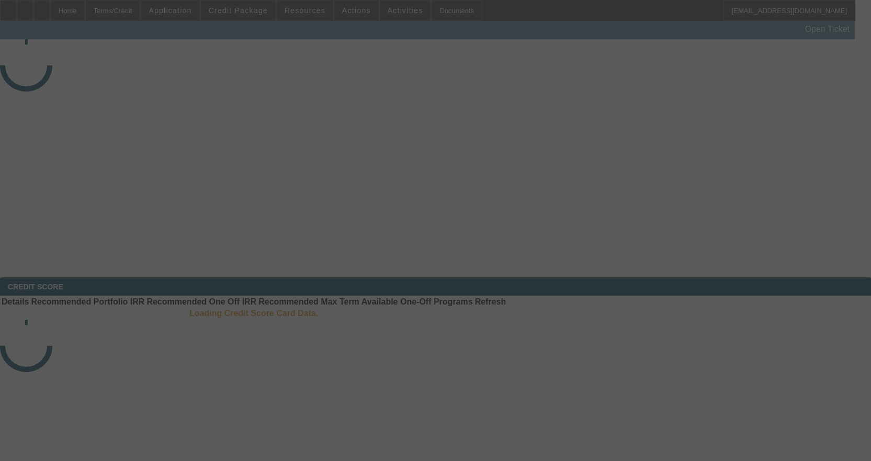
select select "3"
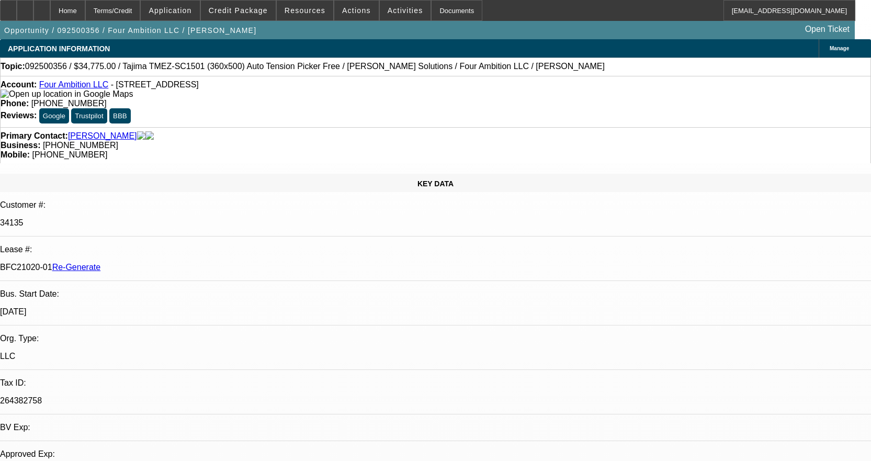
select select "0"
select select "2"
select select "0"
select select "6"
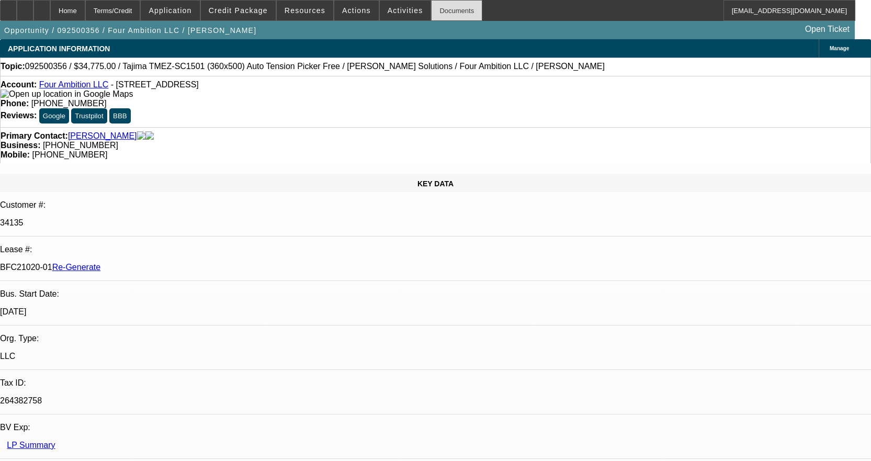
click at [446, 14] on div "Documents" at bounding box center [456, 10] width 51 height 21
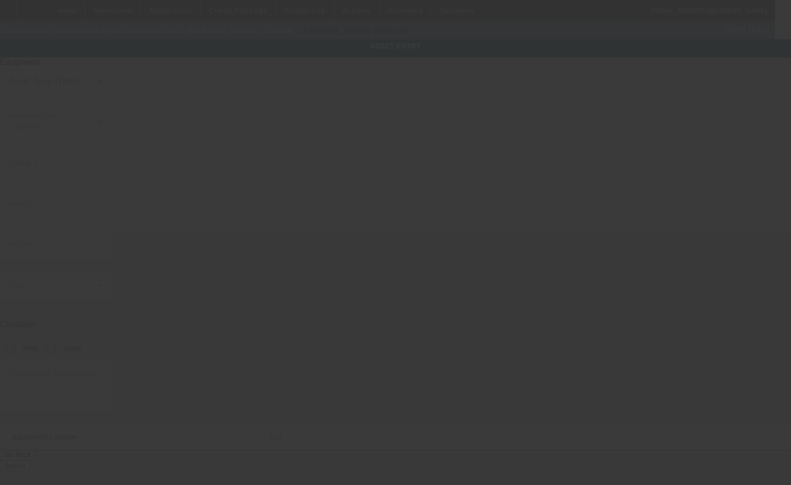
type input "Tajima"
type input "TMEZ-SC1501 (360x500) Auto Tension Picker Free"
radio input "true"
type textarea "15 Needle 1 Head Embroidery Machine includes Stand, Supply Kit, Cap Driver with…"
type input "29 N June St"
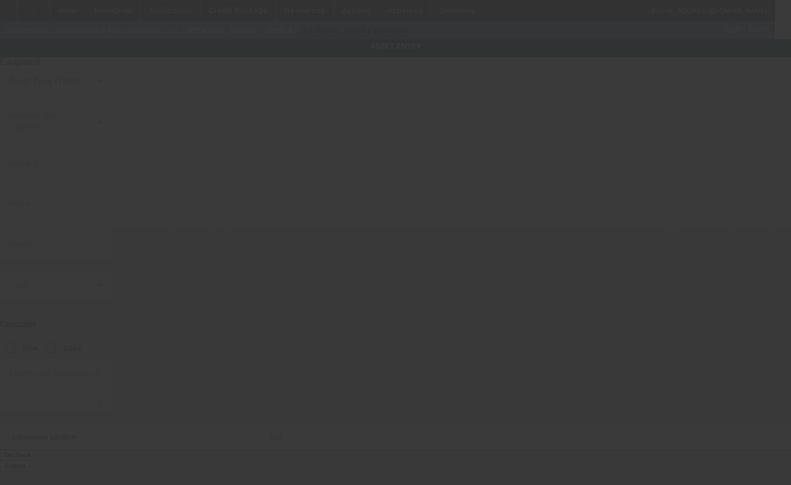
type input "[GEOGRAPHIC_DATA]"
type input "45403"
type input "[PERSON_NAME]"
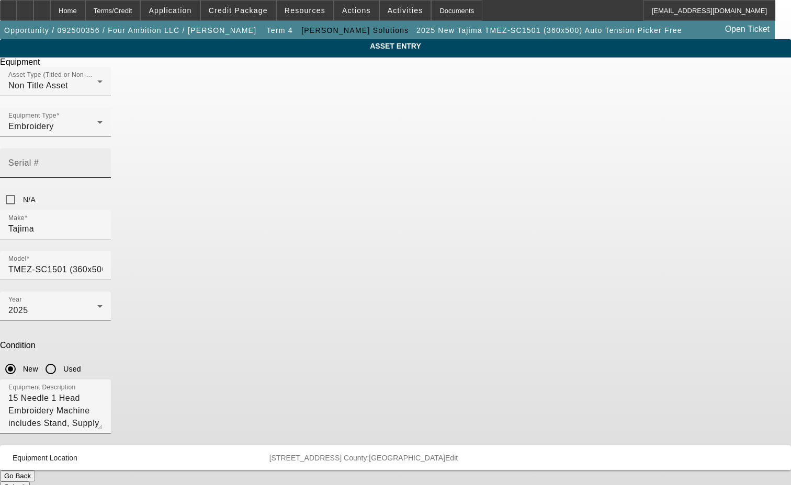
click at [103, 154] on div "Serial #" at bounding box center [55, 163] width 94 height 29
type input "B1F03517"
click at [30, 482] on button "Submit" at bounding box center [15, 487] width 30 height 11
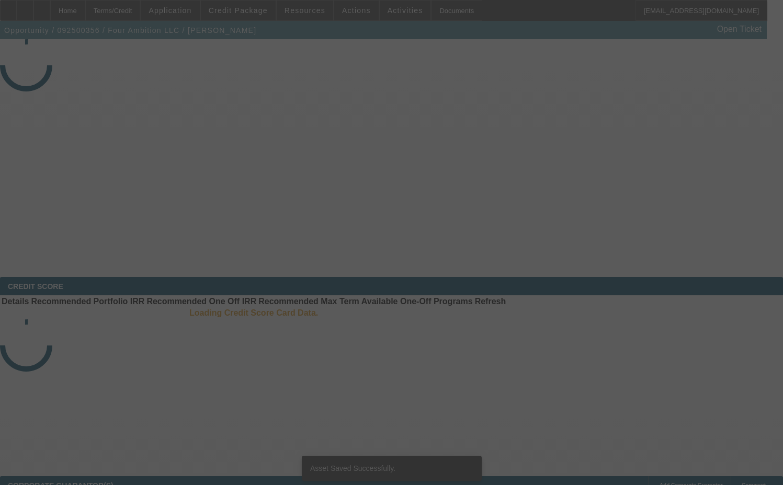
select select "3"
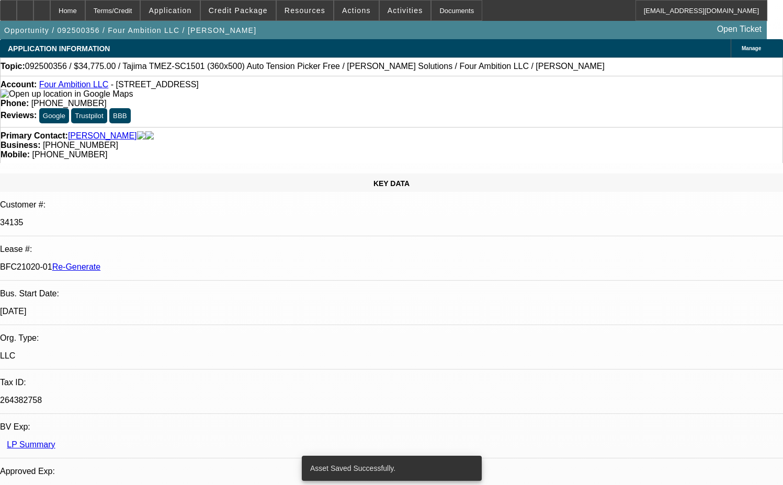
select select "0"
select select "2"
select select "0"
select select "6"
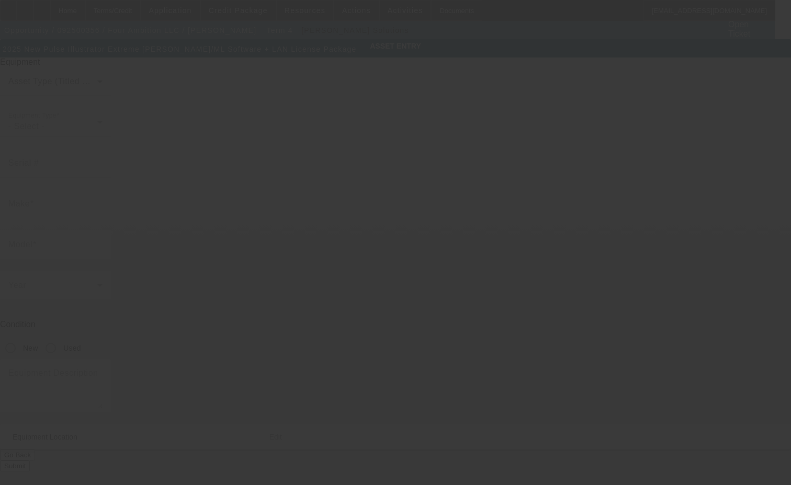
type input "Pulse"
type input "Illustrator Extreme Tajima DG/ML Software + LAN License Package"
radio input "true"
type textarea "includes (1) LAN Machine Connection License and Dongle"
type input "29 N June St"
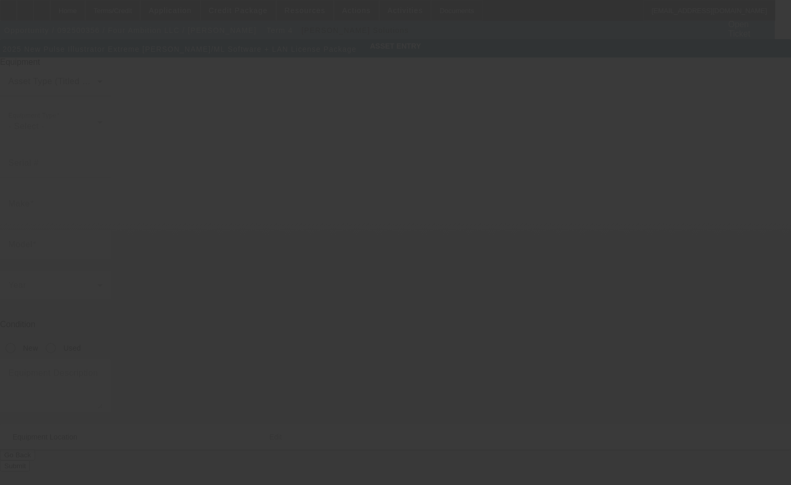
type input "[GEOGRAPHIC_DATA]"
type input "45403"
type input "[PERSON_NAME]"
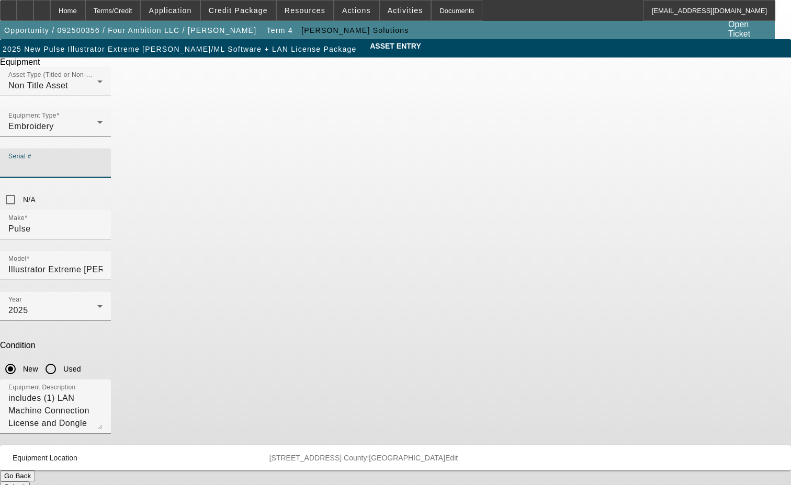
click at [103, 161] on input "Serial #" at bounding box center [55, 167] width 94 height 13
type input "NG92865"
click at [451, 353] on div "Equipment Asset Type (Titled or Non-Titled) Non Title Asset Equipment Type Embr…" at bounding box center [395, 275] width 807 height 435
click at [30, 482] on button "Submit" at bounding box center [15, 487] width 30 height 11
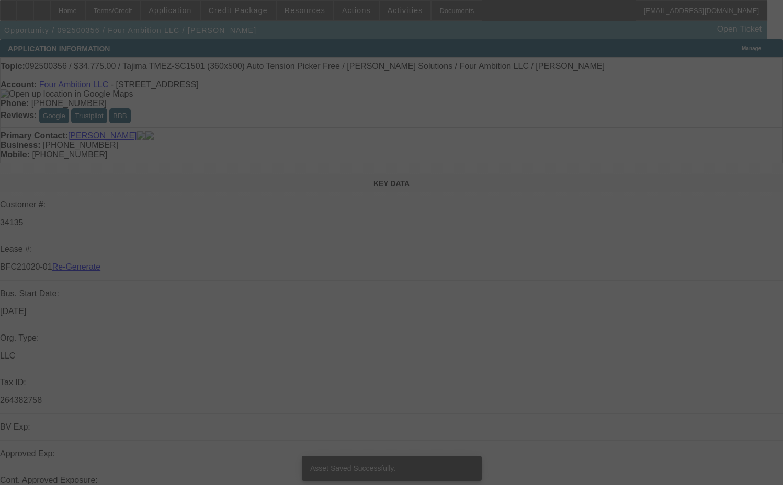
select select "3"
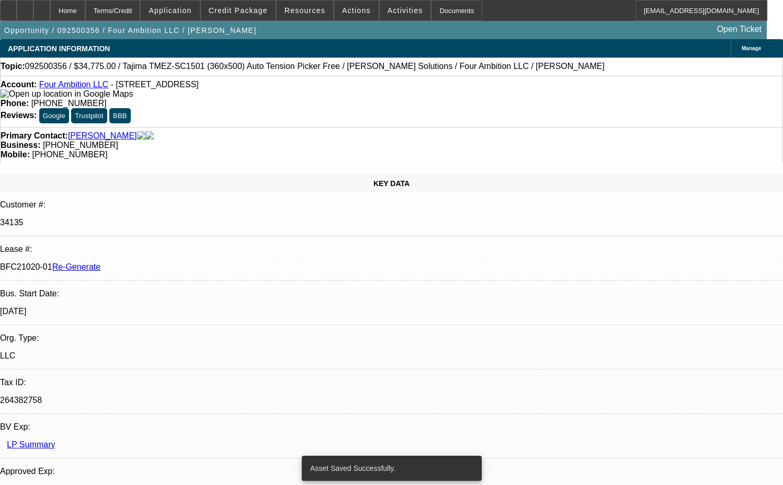
select select "0"
select select "2"
select select "0"
select select "6"
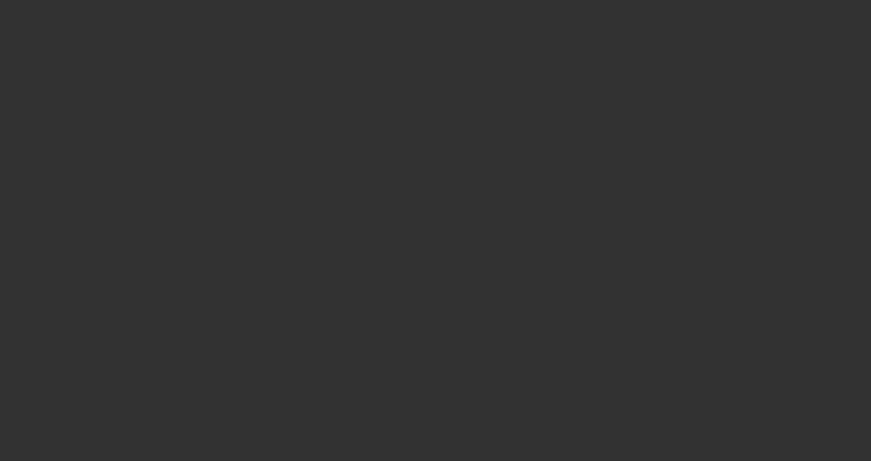
select select "4"
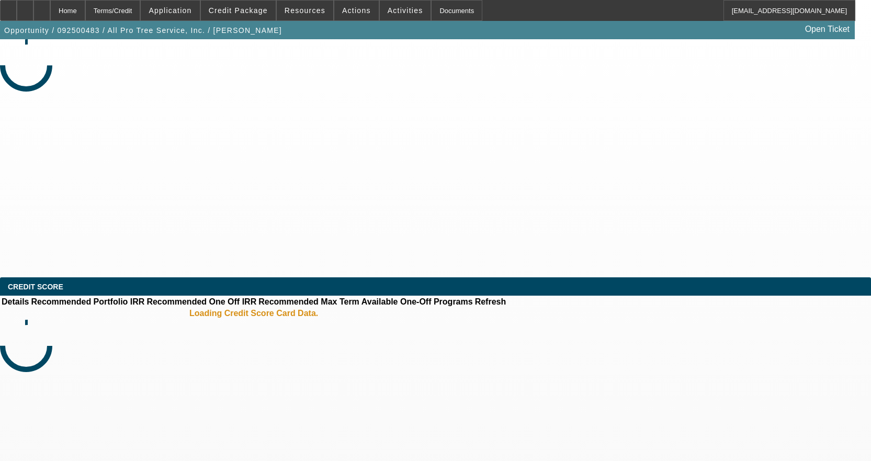
select select "0"
select select "6"
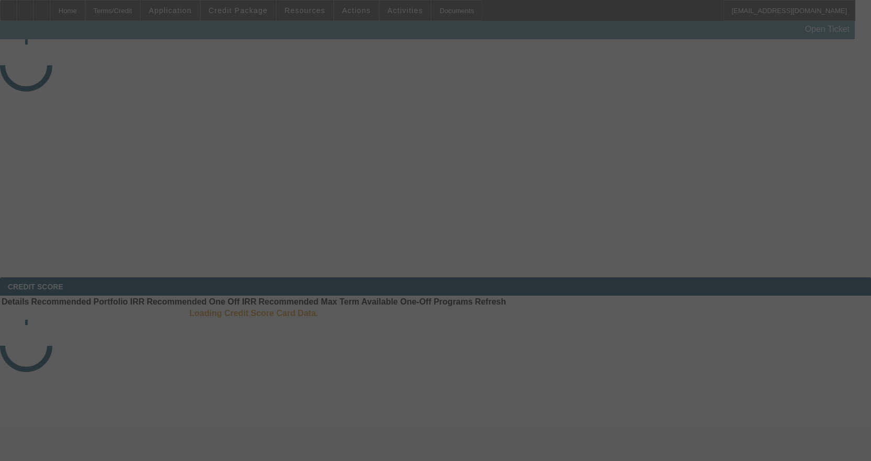
select select "4"
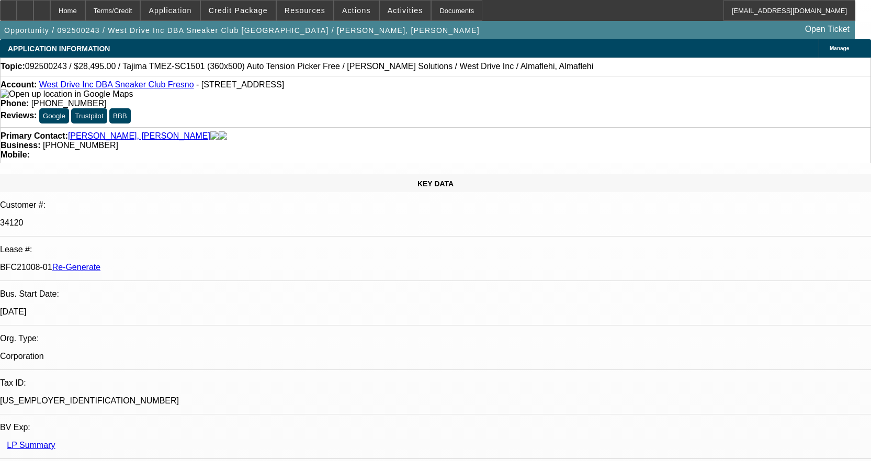
select select "0"
select select "2"
select select "0.1"
select select "4"
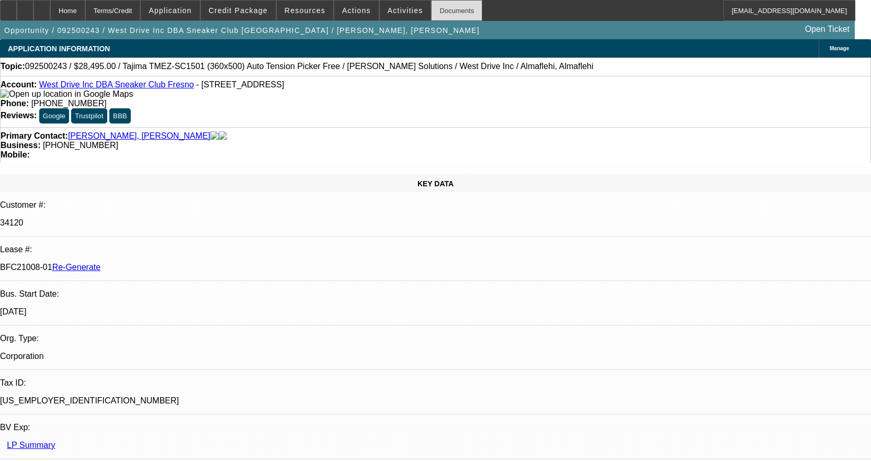
click at [434, 10] on div "Documents" at bounding box center [456, 10] width 51 height 21
click at [236, 9] on span "Credit Package" at bounding box center [238, 10] width 59 height 8
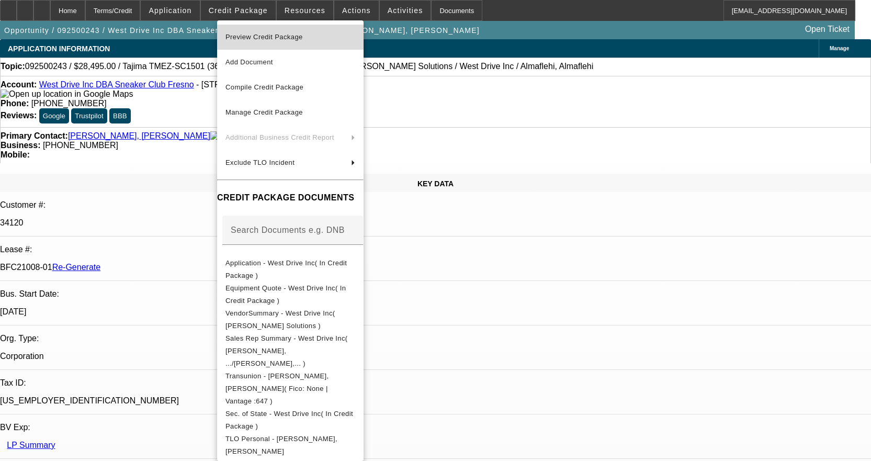
click at [252, 35] on span "Preview Credit Package" at bounding box center [263, 37] width 77 height 8
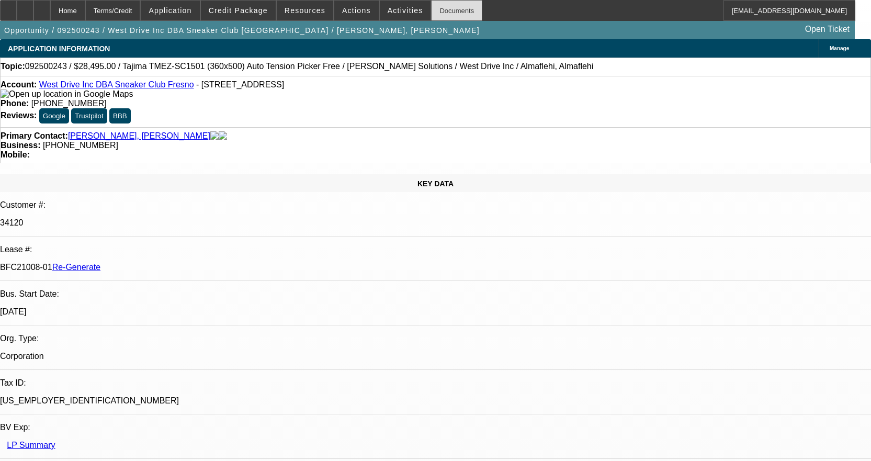
click at [440, 9] on div "Documents" at bounding box center [456, 10] width 51 height 21
click at [394, 13] on span "Activities" at bounding box center [406, 10] width 36 height 8
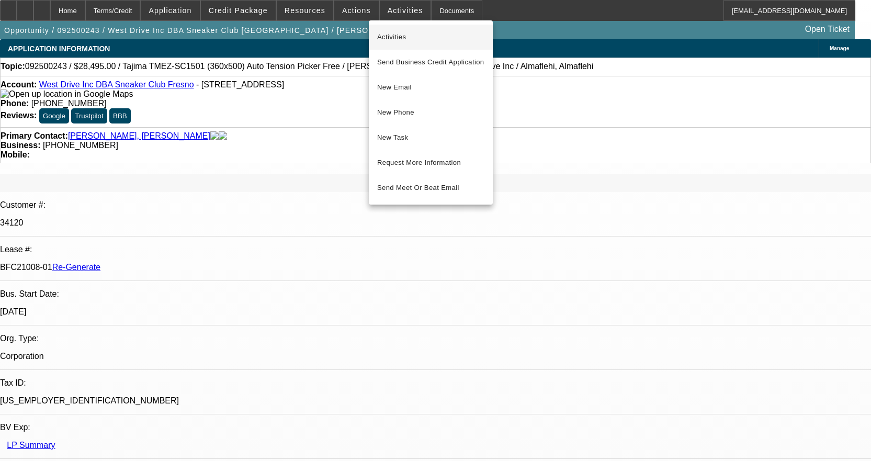
click at [393, 35] on span "Activities" at bounding box center [430, 37] width 107 height 13
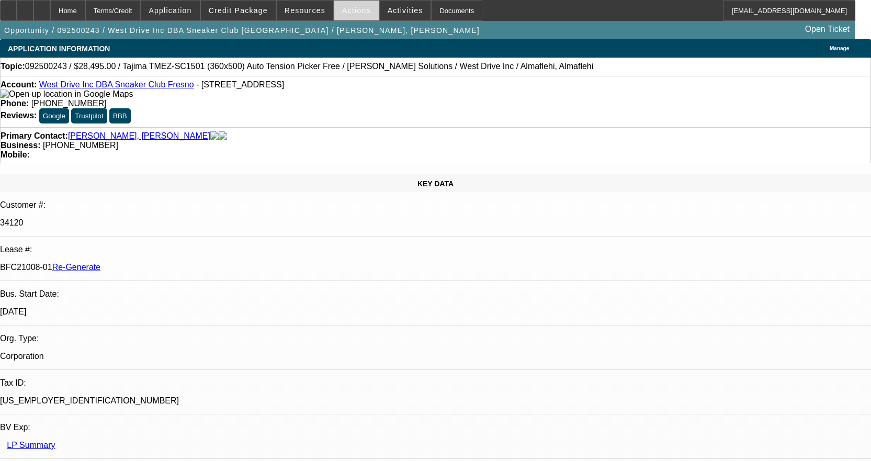
click at [345, 7] on span "Actions" at bounding box center [356, 10] width 29 height 8
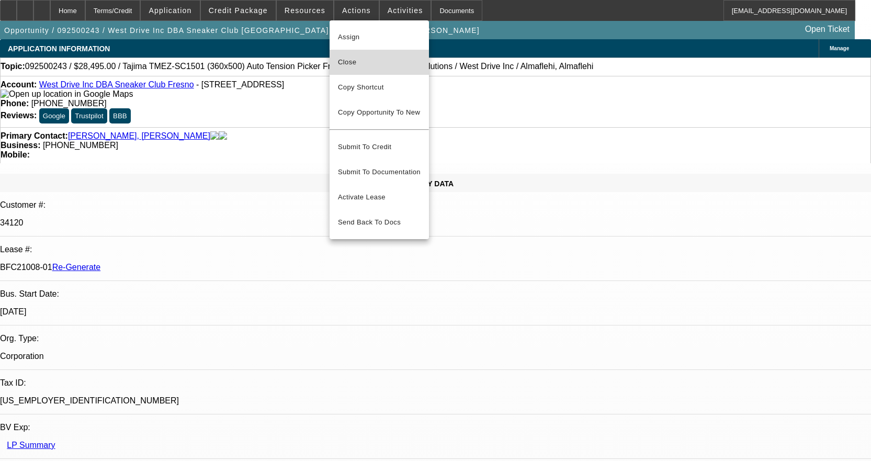
click at [351, 65] on span "Close" at bounding box center [379, 62] width 83 height 13
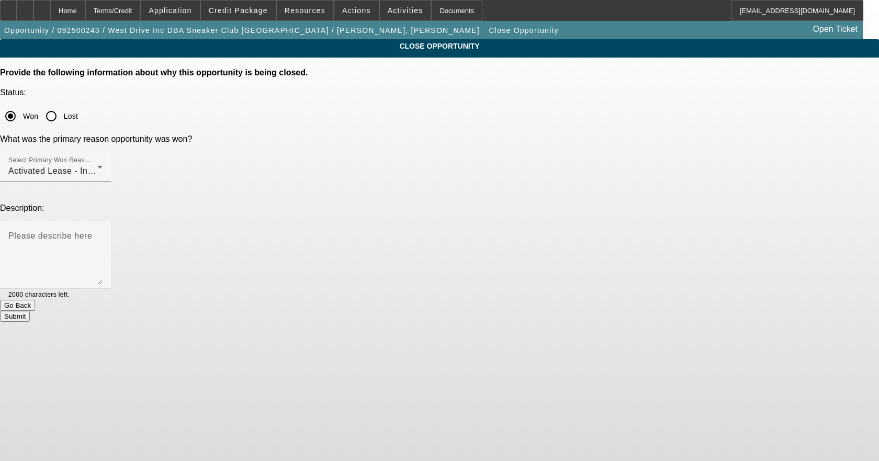
click at [30, 311] on button "Submit" at bounding box center [15, 316] width 30 height 11
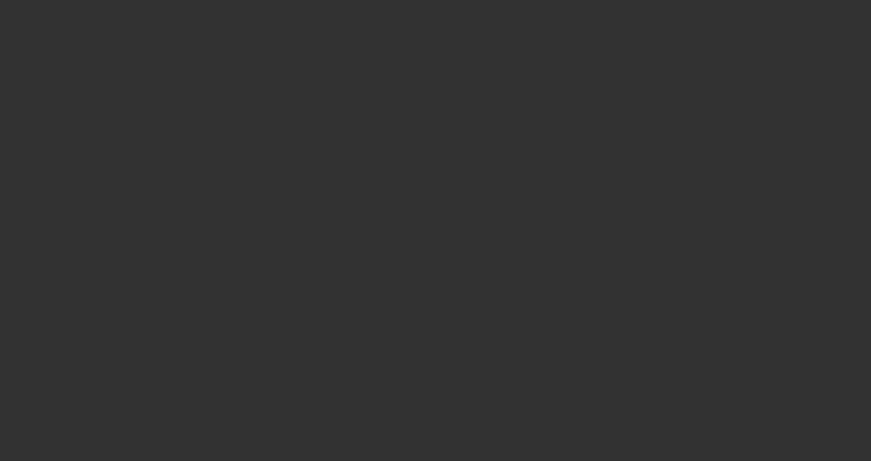
select select "4"
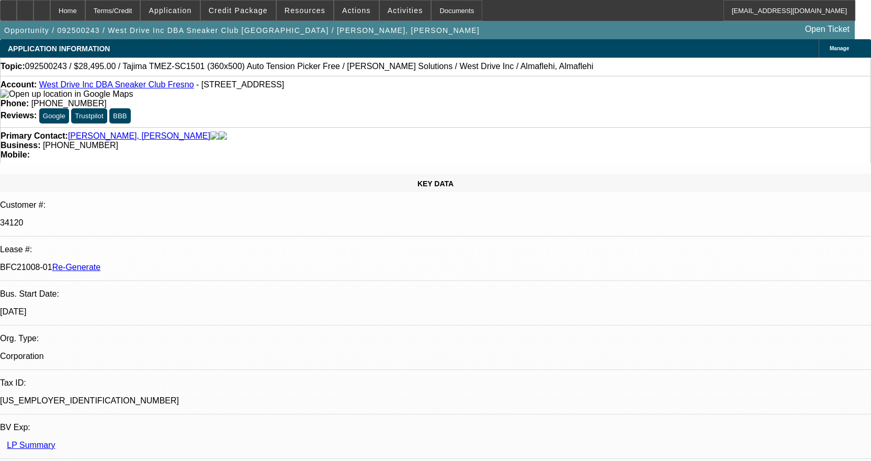
select select "0"
select select "2"
select select "0.1"
select select "4"
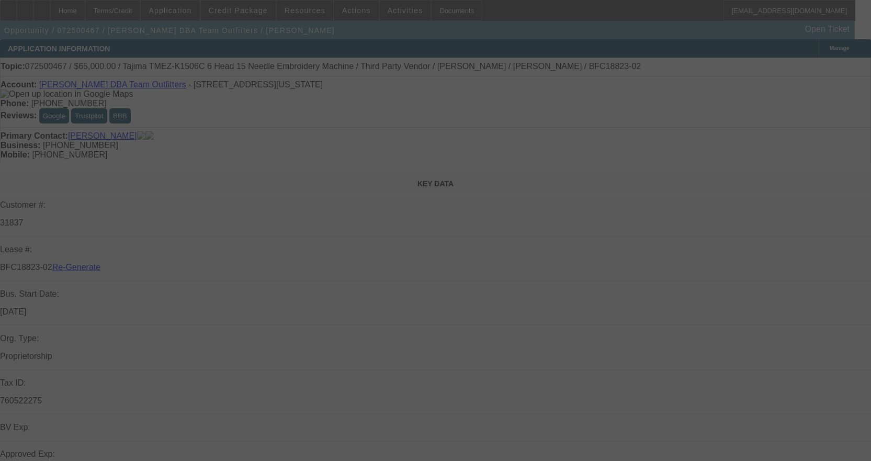
select select "3"
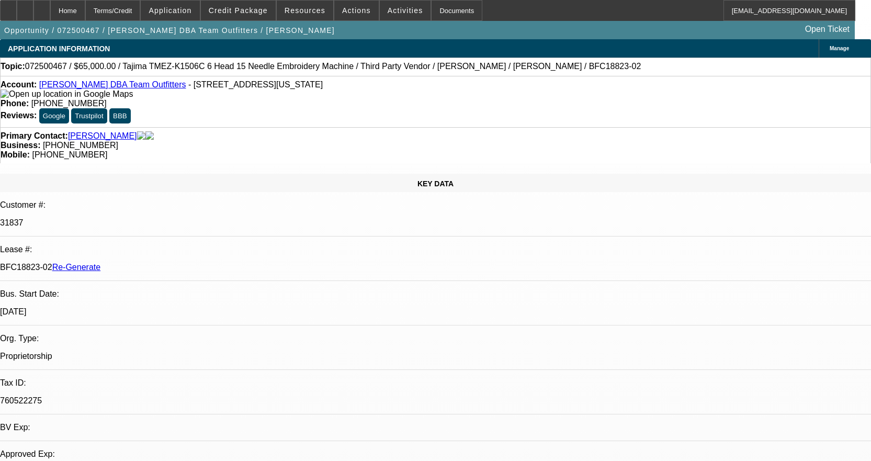
select select "0"
select select "0.1"
select select "4"
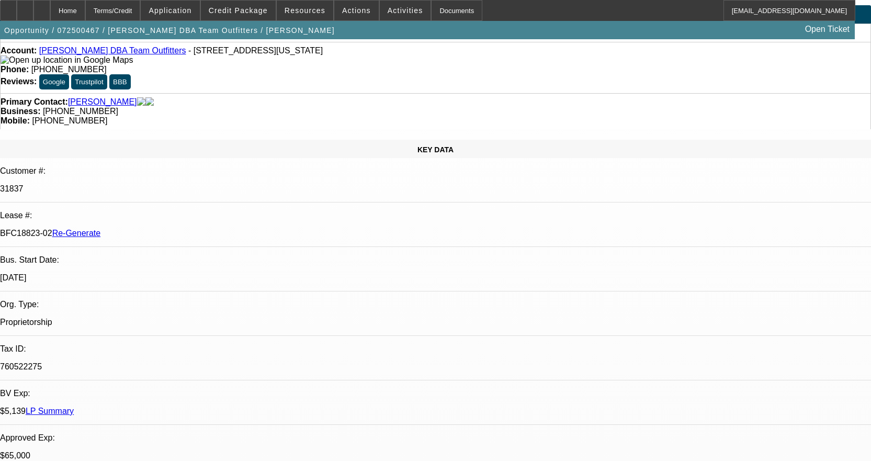
scroll to position [52, 0]
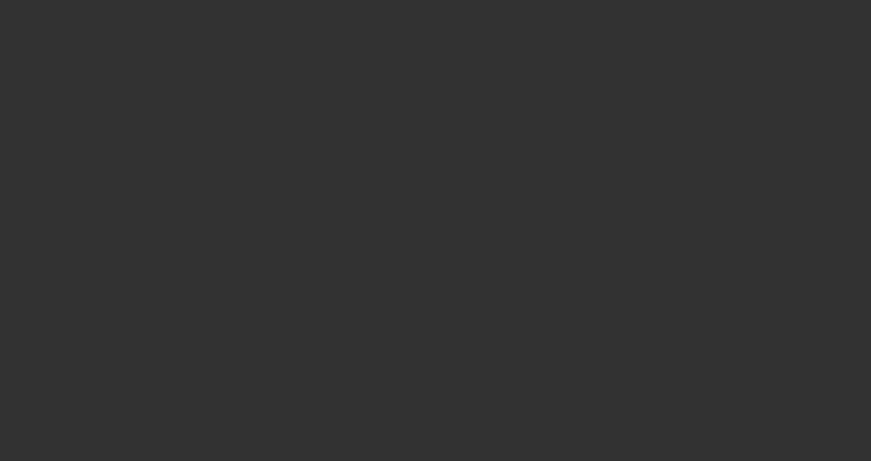
select select "3"
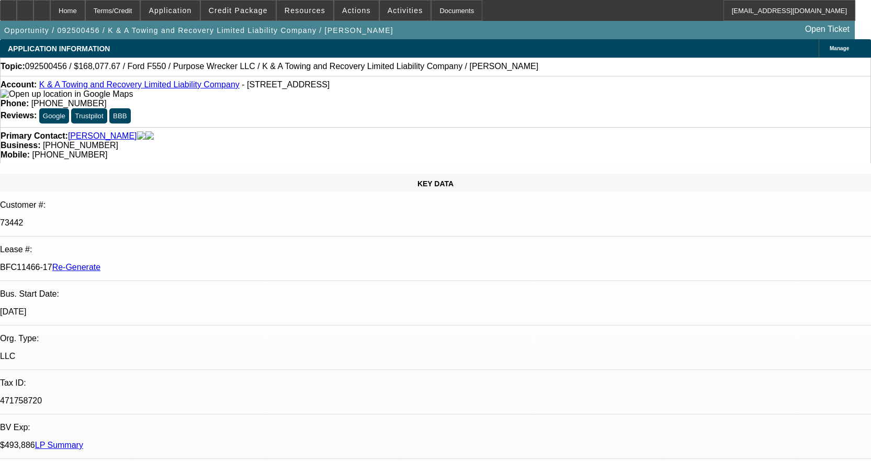
select select "0"
select select "2"
select select "0"
select select "6"
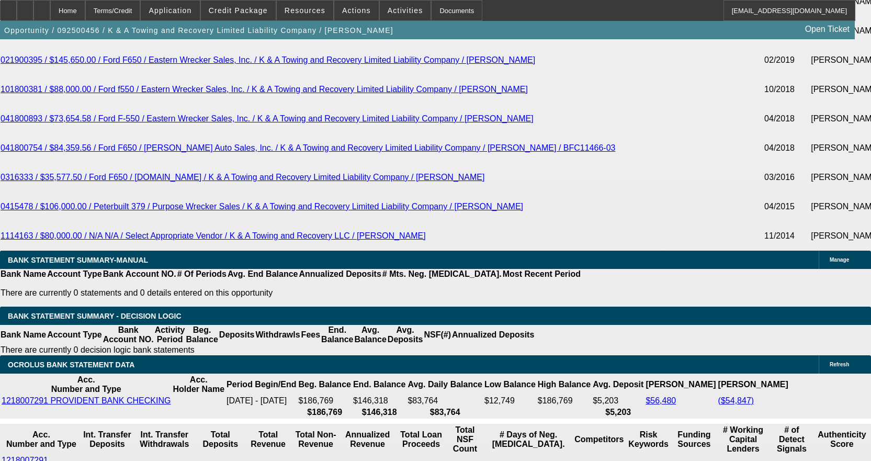
scroll to position [2301, 0]
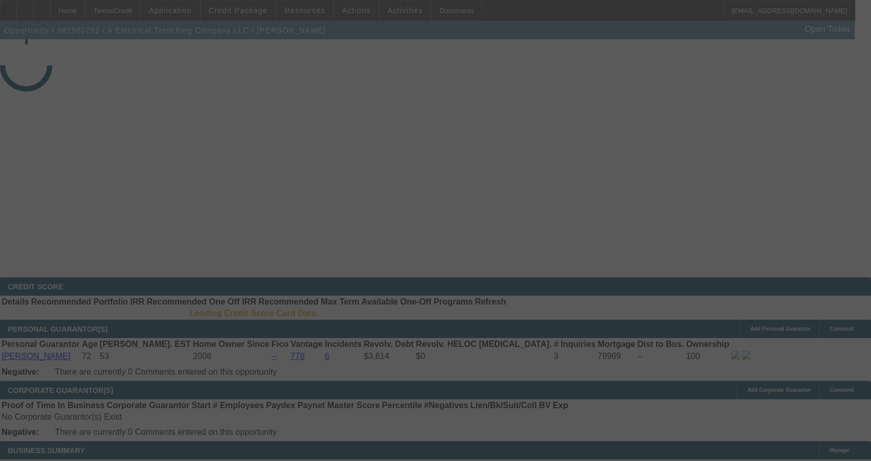
select select "3"
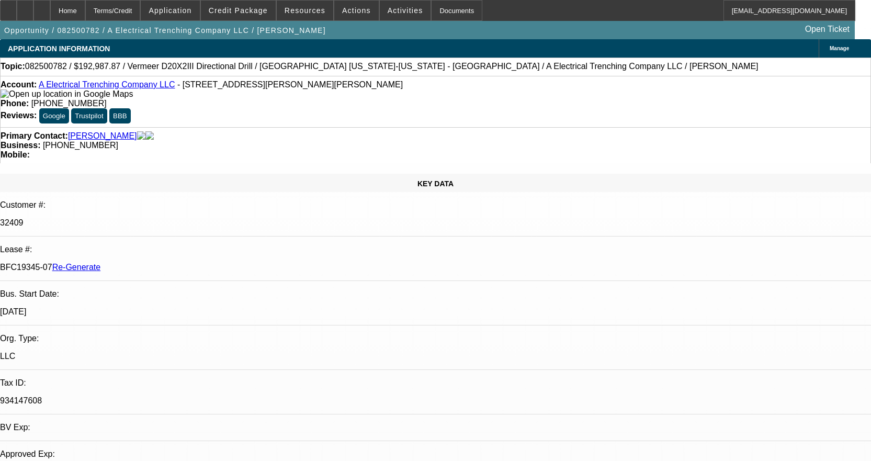
select select "0"
select select "3"
select select "0"
select select "6"
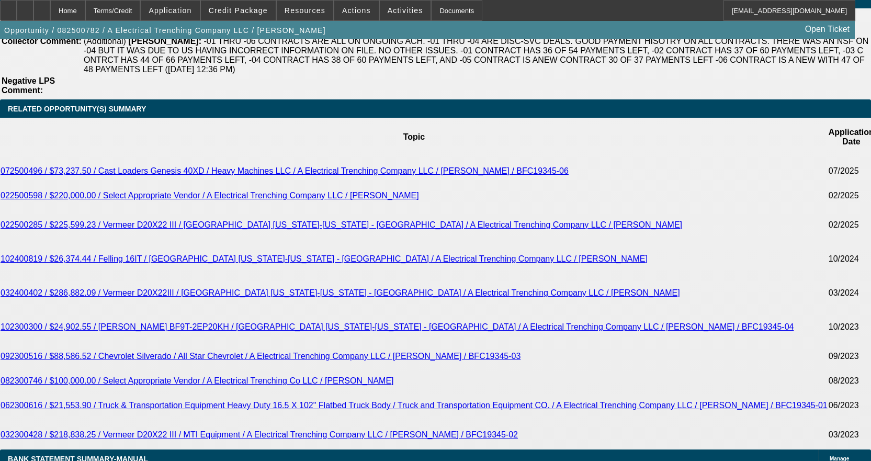
scroll to position [1883, 0]
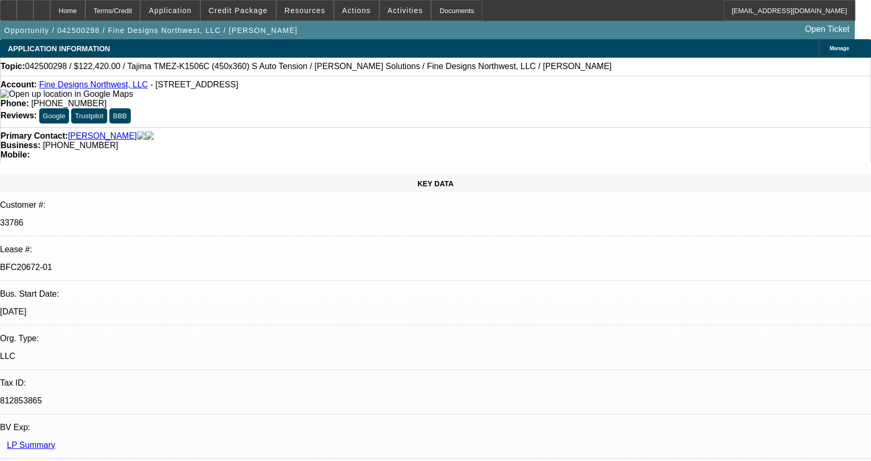
select select "0"
select select "3"
select select "0.1"
select select "4"
select select "0"
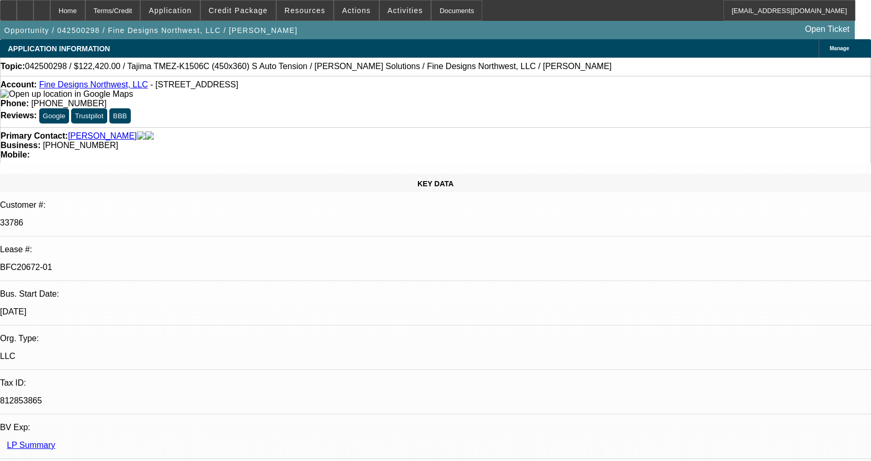
select select "3"
select select "0.1"
select select "4"
select select "0"
select select "2"
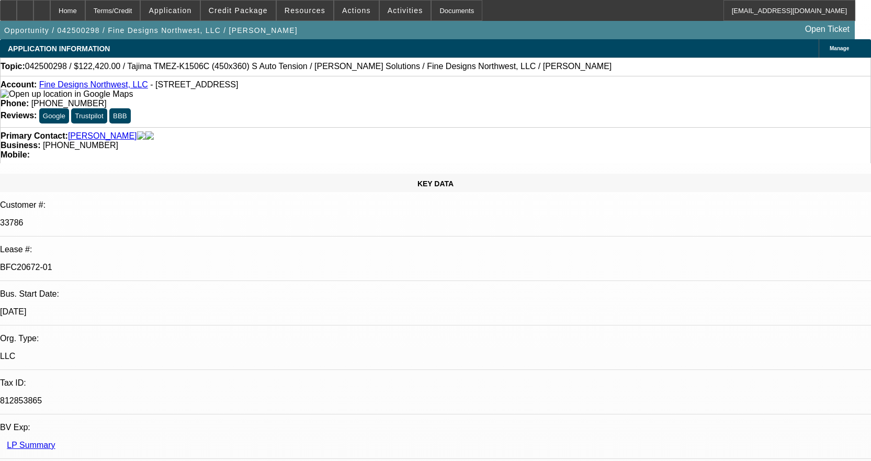
select select "2"
select select "0.1"
select select "4"
select select "0"
select select "2"
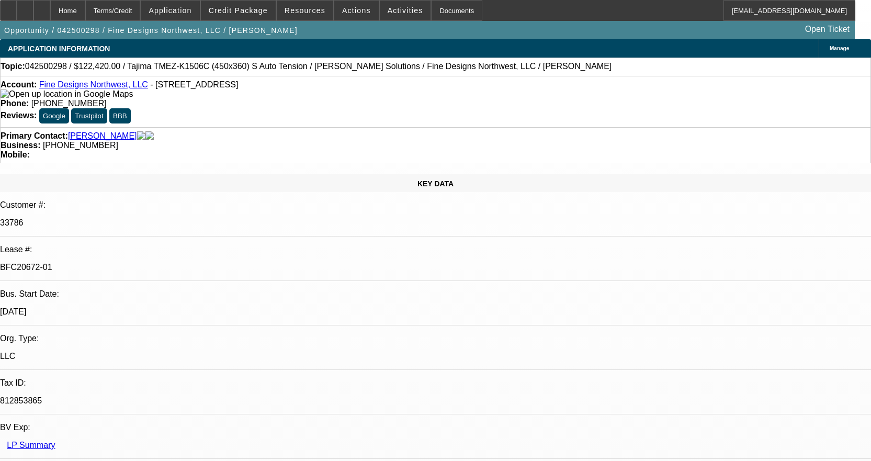
select select "2"
select select "0"
select select "6"
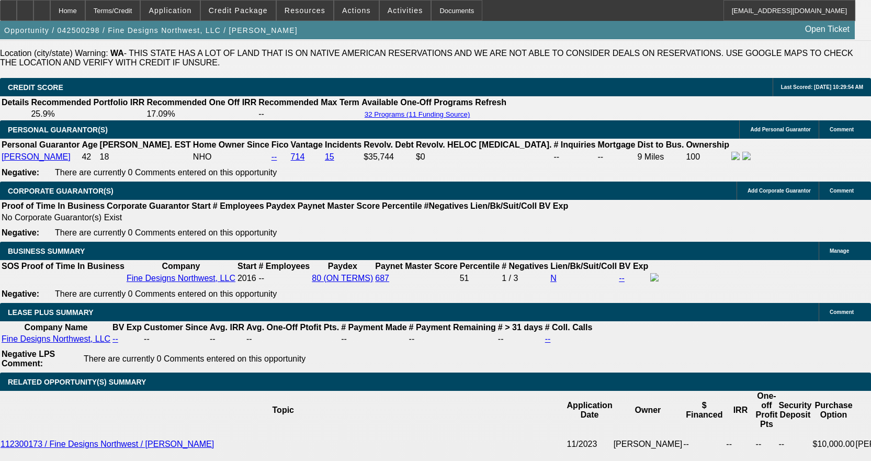
scroll to position [1674, 0]
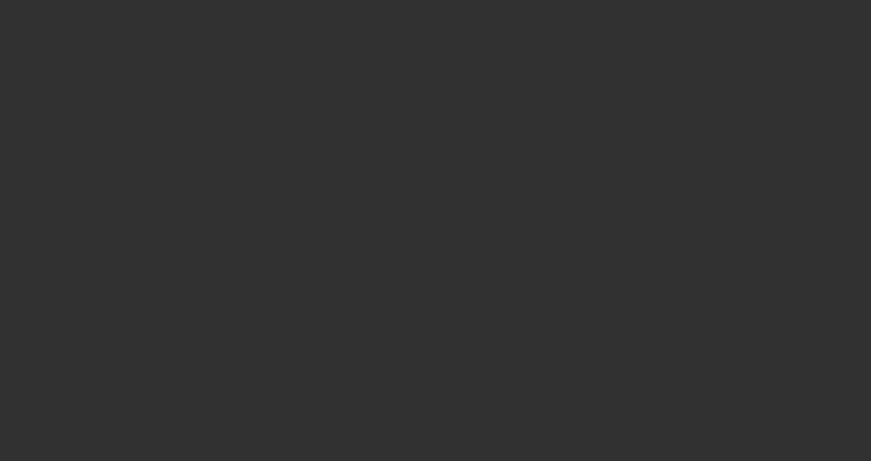
select select "3"
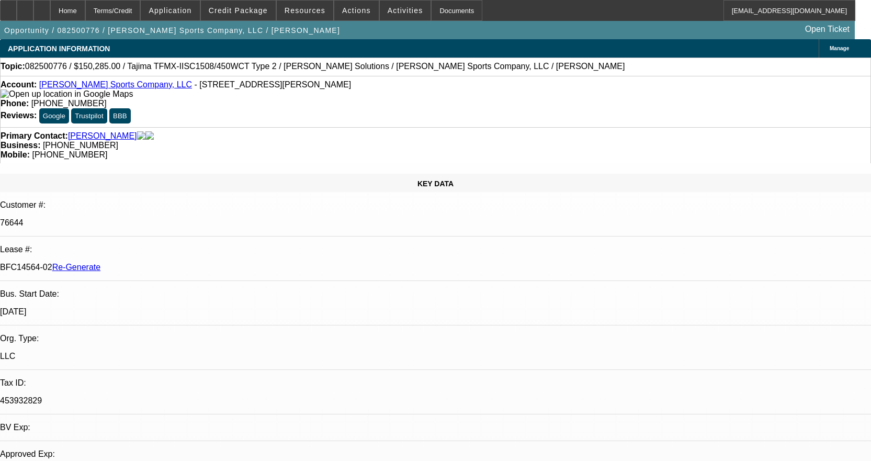
select select "0"
select select "2"
select select "0"
select select "2"
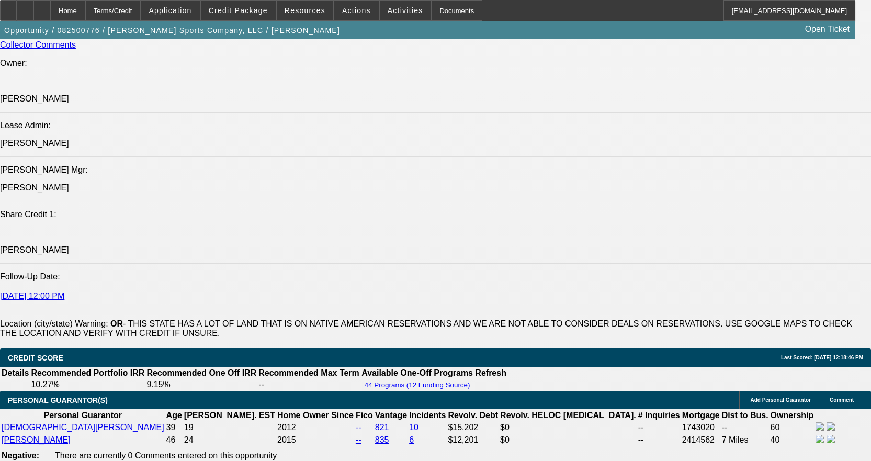
scroll to position [1517, 0]
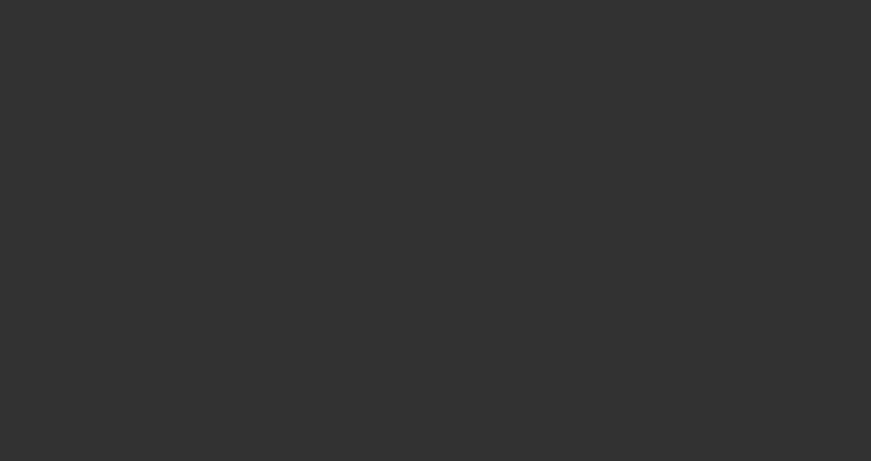
select select "3"
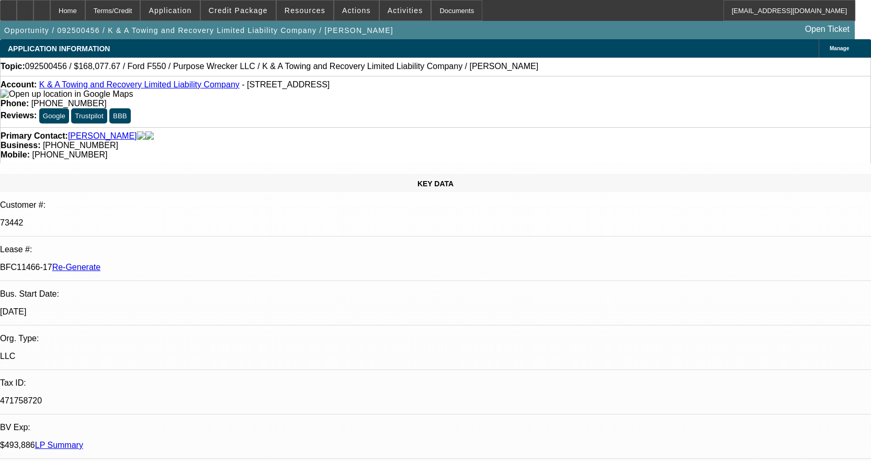
select select "0"
select select "2"
select select "0"
select select "6"
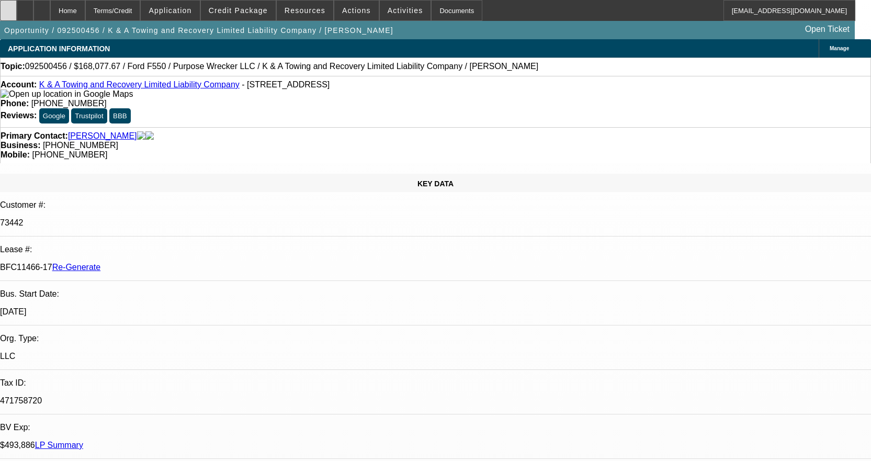
click at [16, 14] on div at bounding box center [8, 10] width 17 height 21
